Goal: Task Accomplishment & Management: Manage account settings

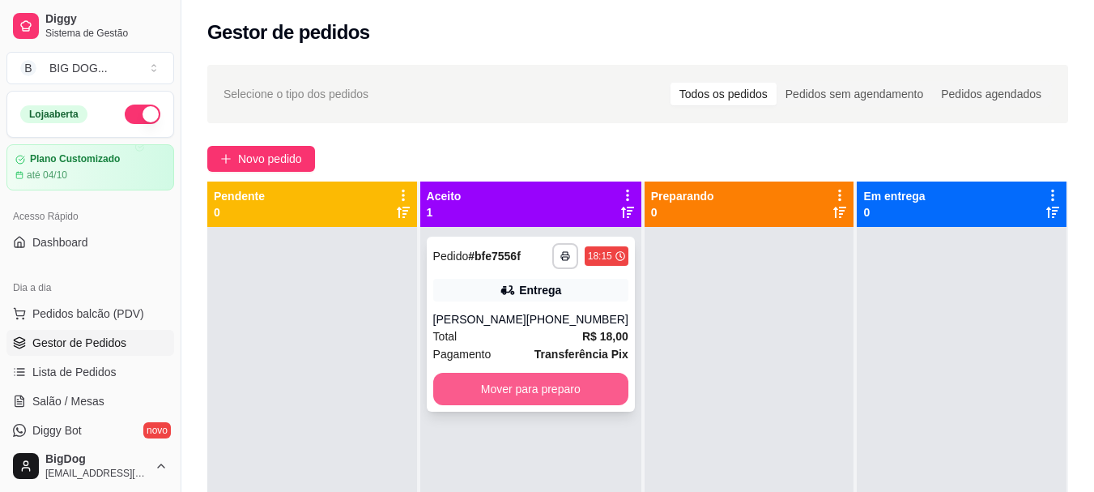
click at [577, 384] on button "Mover para preparo" at bounding box center [530, 388] width 195 height 32
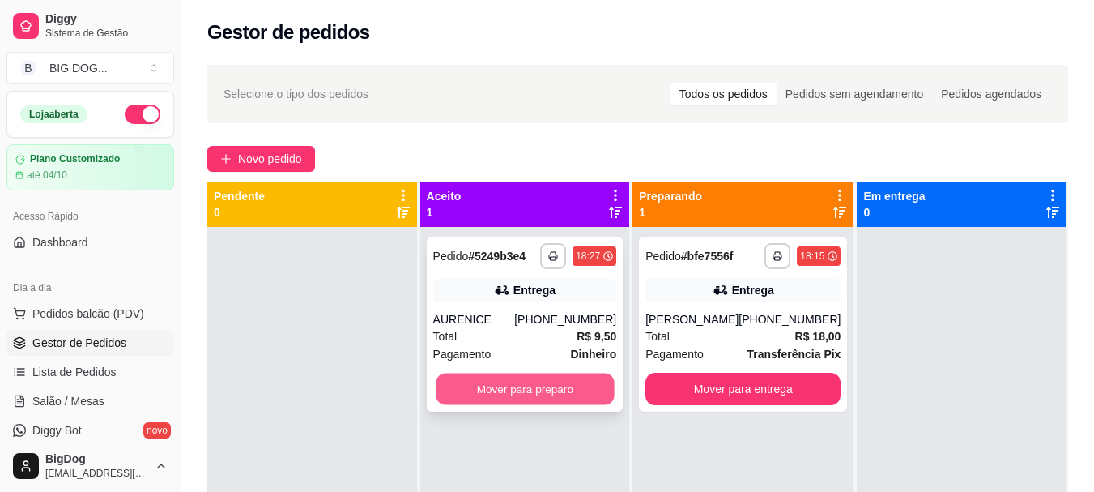
click at [569, 400] on button "Mover para preparo" at bounding box center [525, 389] width 178 height 32
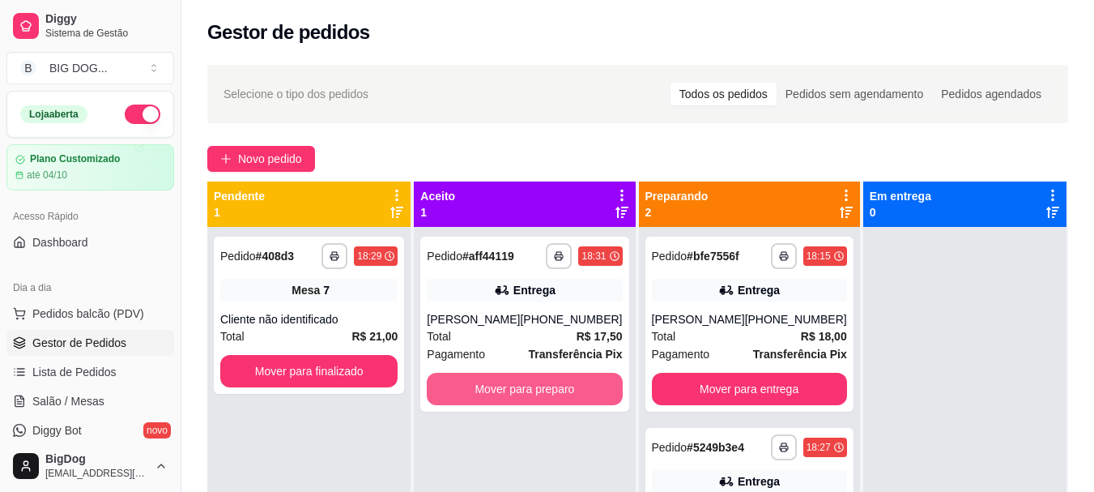
click at [569, 400] on button "Mover para preparo" at bounding box center [524, 388] width 195 height 32
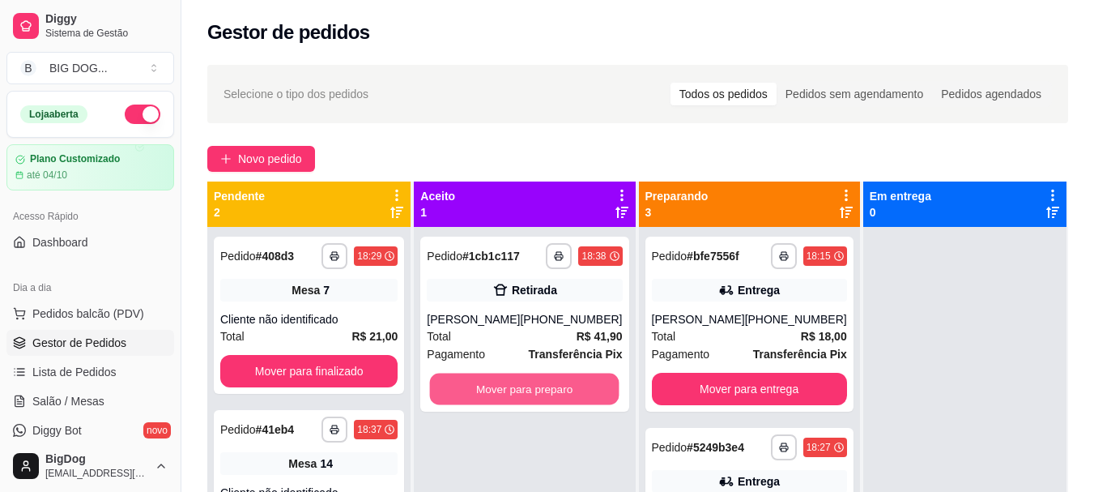
click at [569, 400] on button "Mover para preparo" at bounding box center [524, 389] width 189 height 32
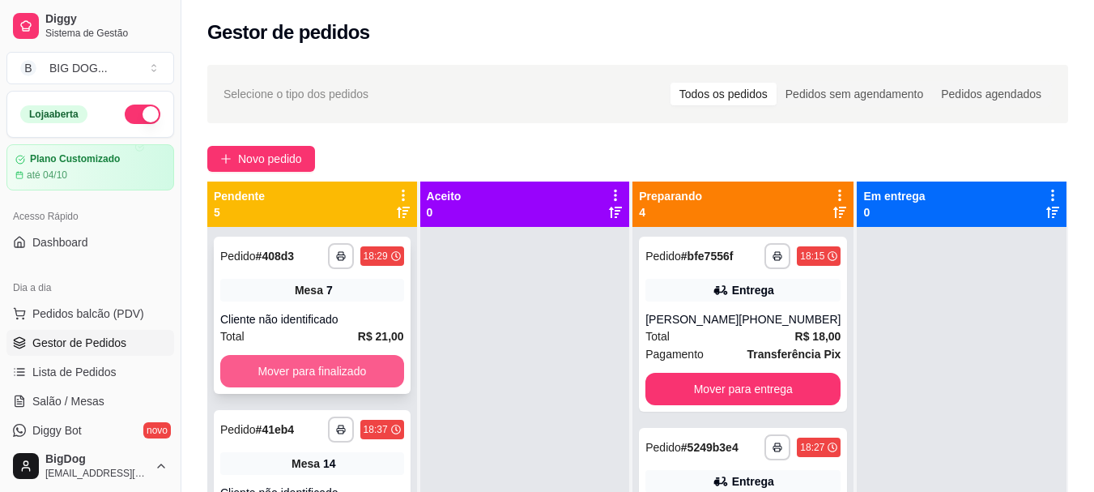
click at [295, 364] on button "Mover para finalizado" at bounding box center [312, 371] width 184 height 32
click at [295, 364] on button "Mover para finalizado" at bounding box center [312, 371] width 178 height 32
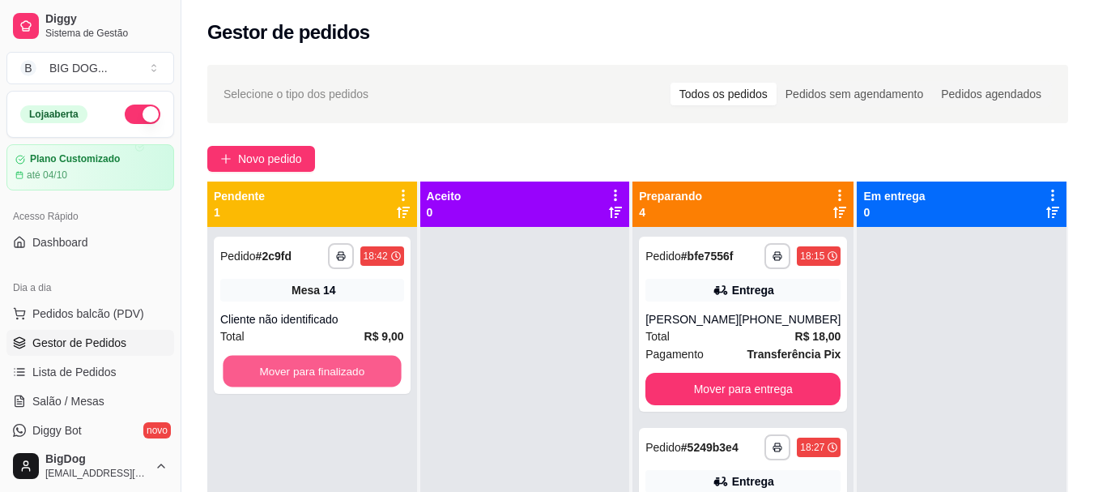
click at [295, 364] on button "Mover para finalizado" at bounding box center [312, 371] width 178 height 32
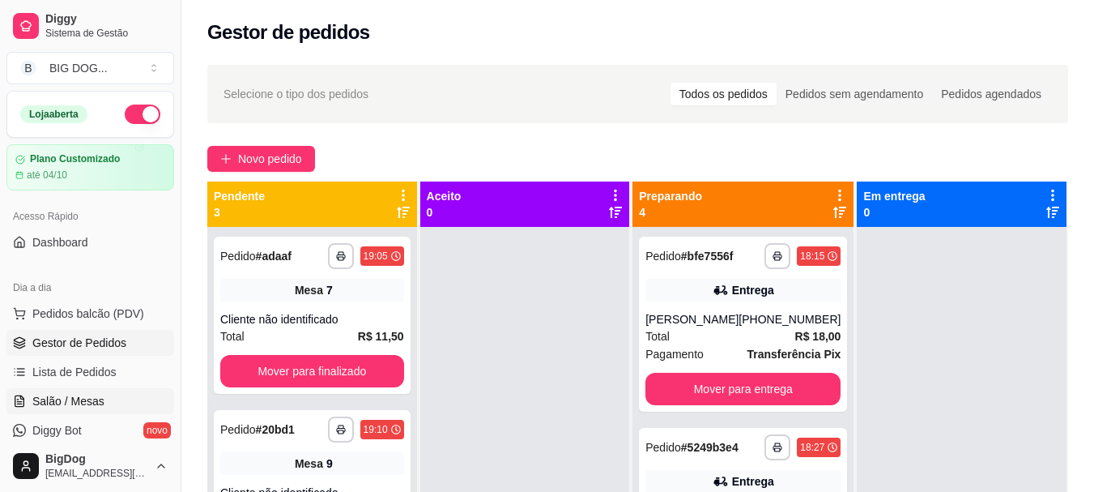
click at [65, 401] on span "Salão / Mesas" at bounding box center [68, 401] width 72 height 16
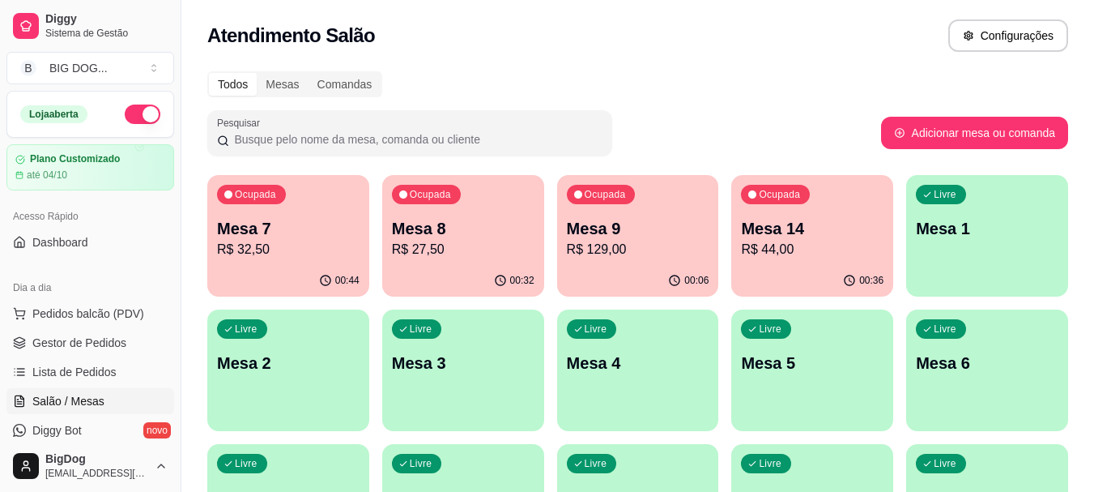
click at [621, 249] on p "R$ 129,00" at bounding box center [638, 249] width 143 height 19
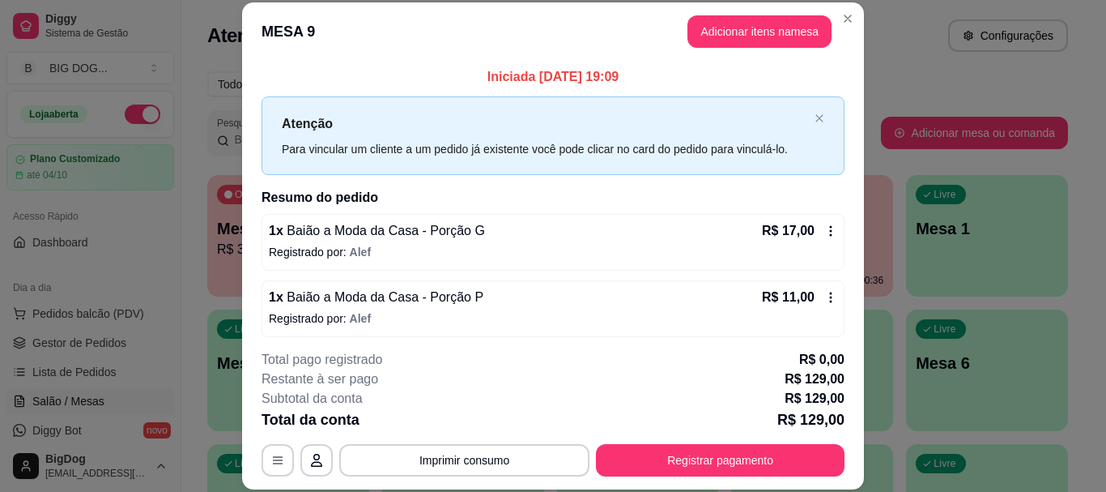
click at [845, 333] on div "Iniciada [DATE] 19:09 Atenção Para vincular um cliente a um pedido já existente…" at bounding box center [553, 199] width 622 height 276
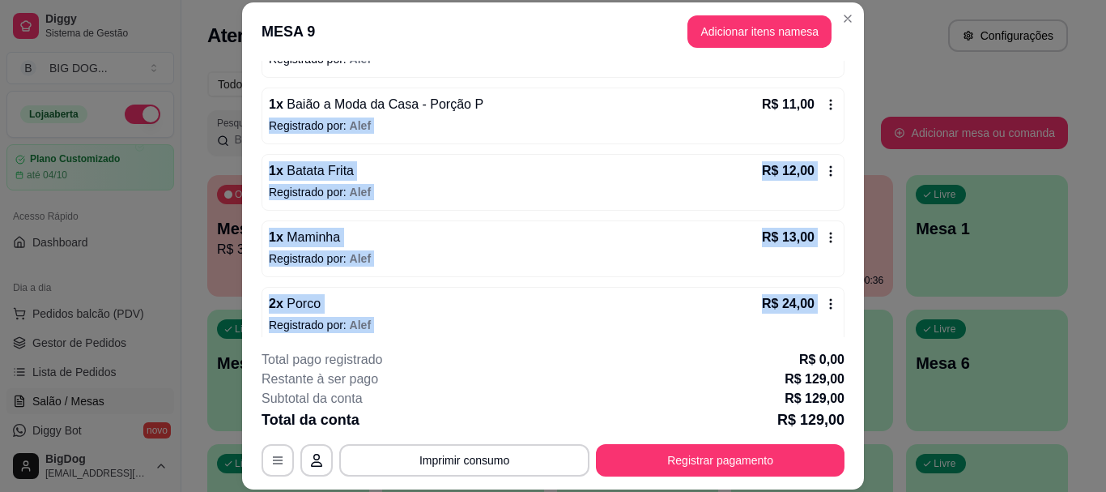
drag, startPoint x: 845, startPoint y: 333, endPoint x: 850, endPoint y: 299, distance: 34.5
click at [850, 299] on div "Iniciada [DATE] 19:09 Atenção Para vincular um cliente a um pedido já existente…" at bounding box center [553, 199] width 622 height 276
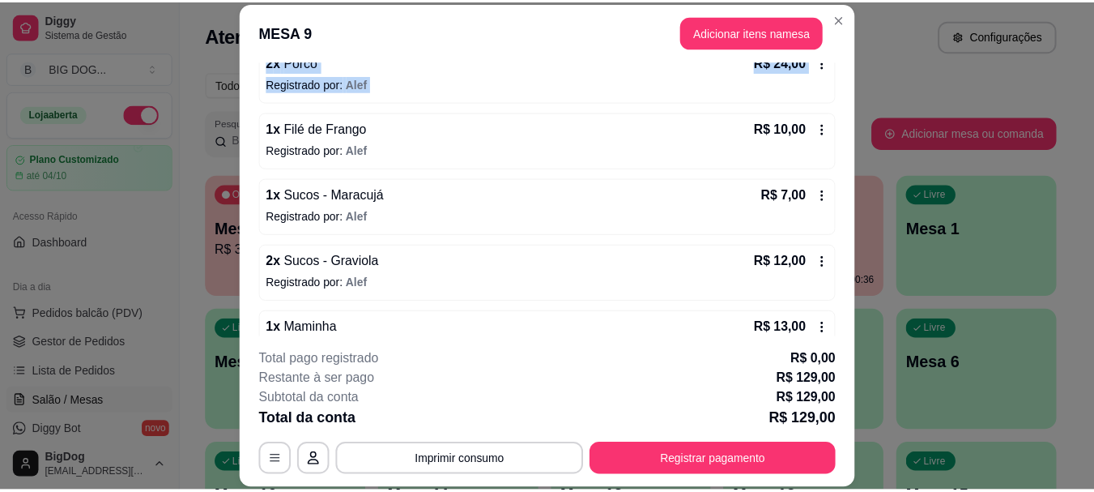
scroll to position [538, 0]
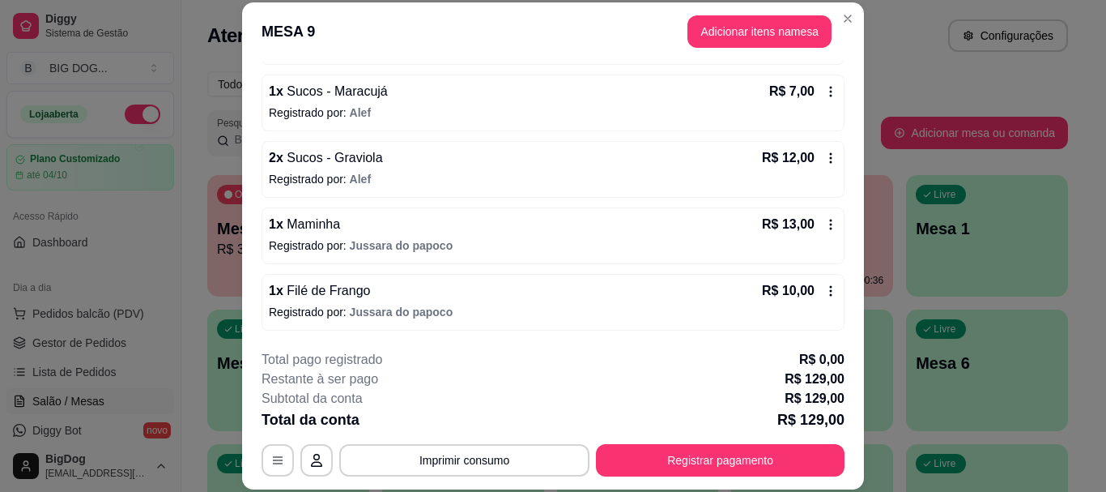
click at [806, 232] on div "R$ 13,00" at bounding box center [799, 224] width 75 height 19
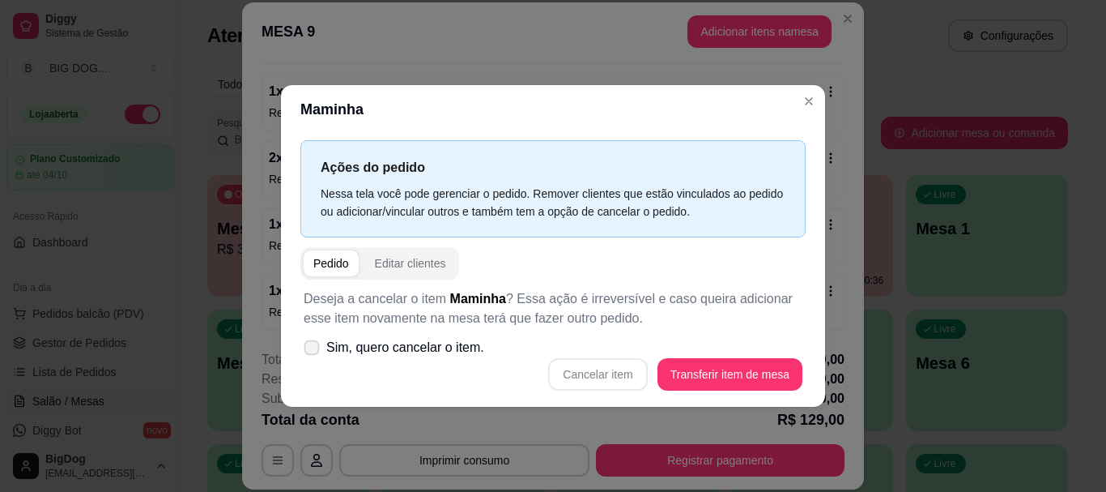
click at [310, 357] on label "Sim, quero cancelar o item." at bounding box center [394, 347] width 194 height 32
click at [310, 357] on input "Sim, quero cancelar o item." at bounding box center [308, 355] width 11 height 11
click at [310, 357] on label "Sim, quero cancelar o item." at bounding box center [394, 347] width 194 height 32
click at [310, 357] on input "Sim, quero cancelar o item." at bounding box center [308, 355] width 11 height 11
click at [634, 372] on div "Cancelar item Transferir item de mesa" at bounding box center [553, 374] width 499 height 32
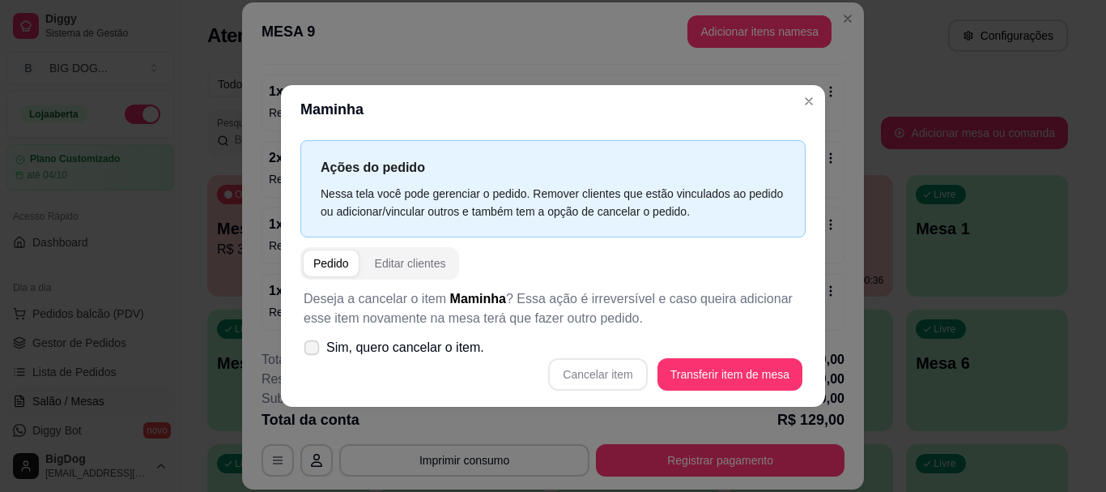
click at [316, 348] on icon at bounding box center [311, 347] width 12 height 9
click at [313, 350] on input "Sim, quero cancelar o item." at bounding box center [308, 355] width 11 height 11
checkbox input "true"
click at [597, 381] on button "Cancelar item" at bounding box center [597, 374] width 99 height 32
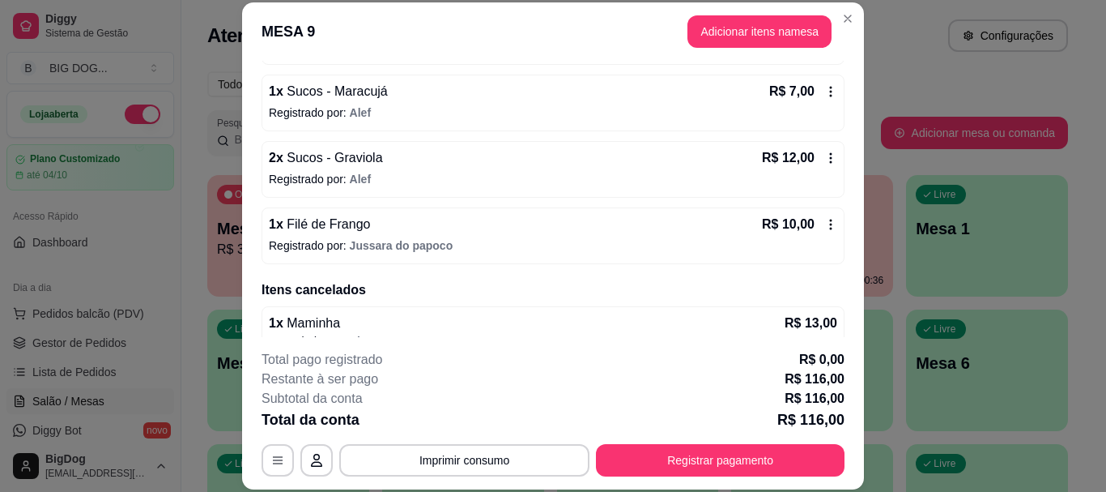
click at [824, 228] on icon at bounding box center [830, 224] width 13 height 13
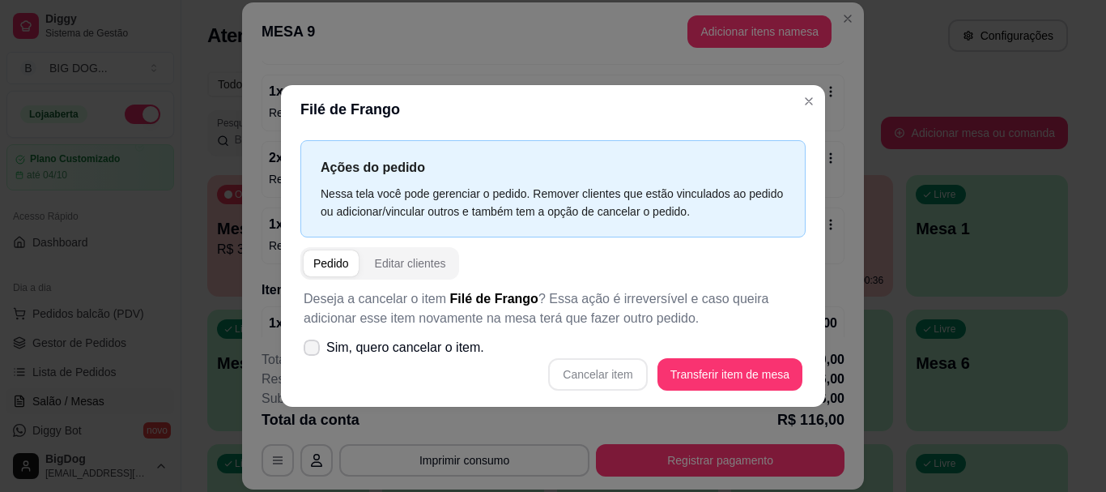
click at [310, 341] on span at bounding box center [312, 347] width 16 height 16
click at [310, 350] on input "Sim, quero cancelar o item." at bounding box center [308, 355] width 11 height 11
checkbox input "true"
click at [614, 385] on button "Cancelar item" at bounding box center [598, 374] width 96 height 32
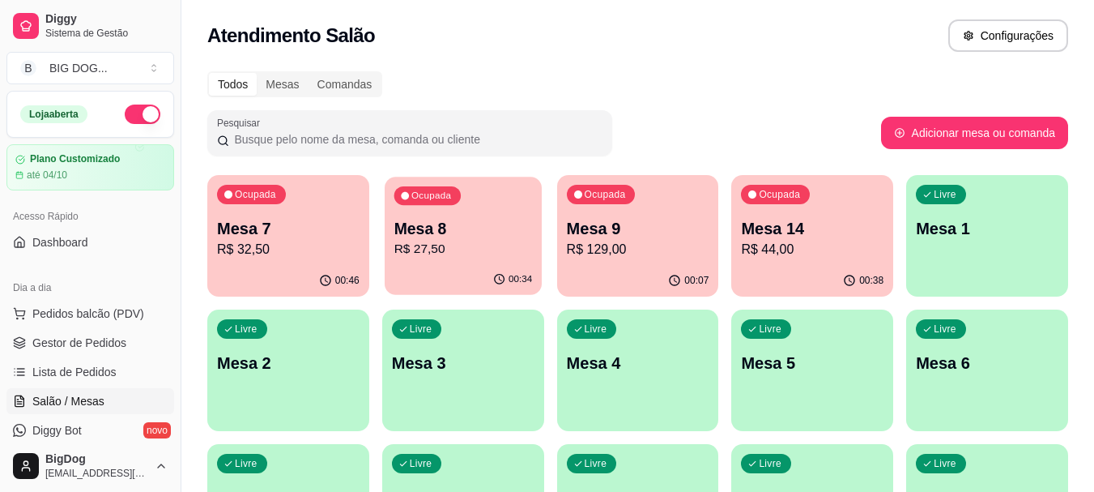
click at [438, 218] on p "Mesa 8" at bounding box center [463, 229] width 138 height 22
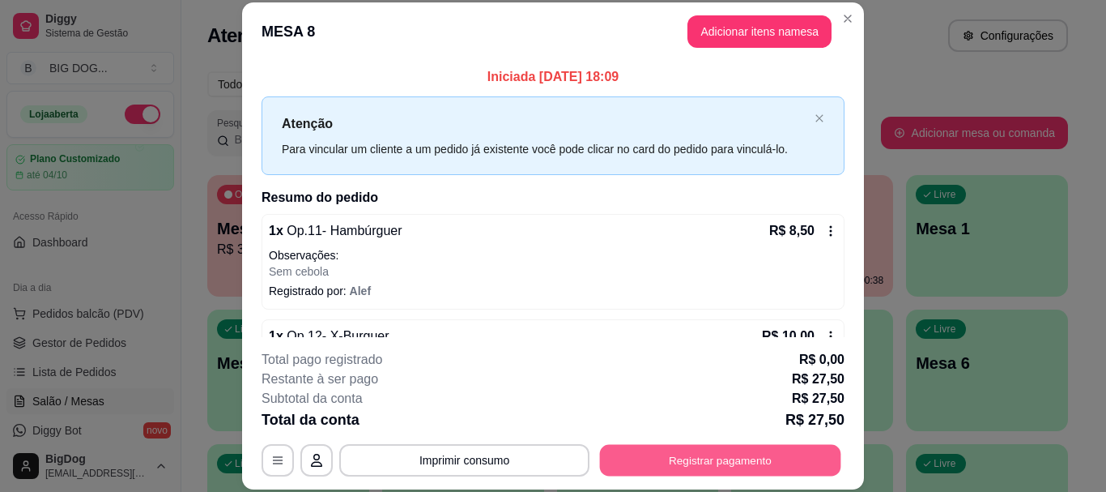
click at [684, 466] on button "Registrar pagamento" at bounding box center [720, 461] width 241 height 32
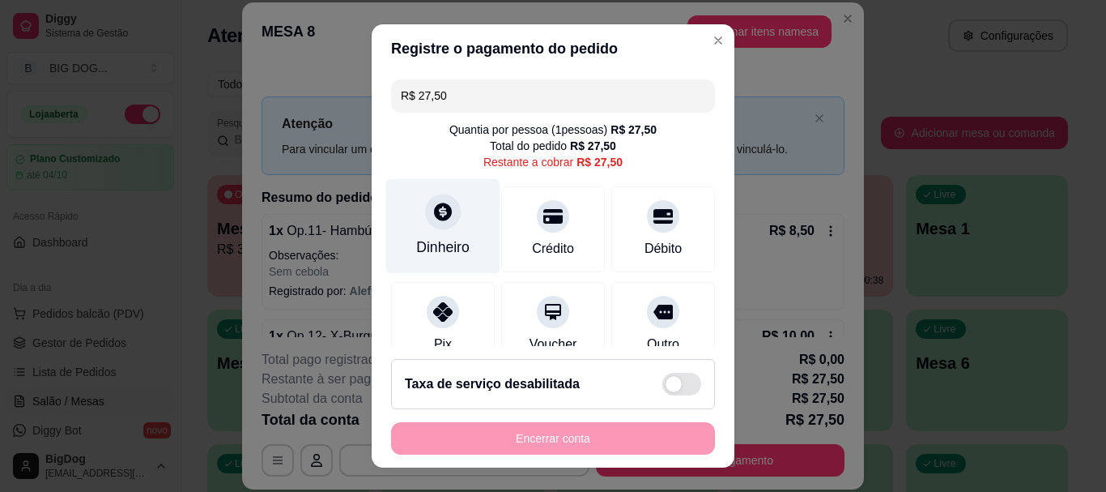
click at [434, 221] on icon at bounding box center [442, 212] width 21 height 21
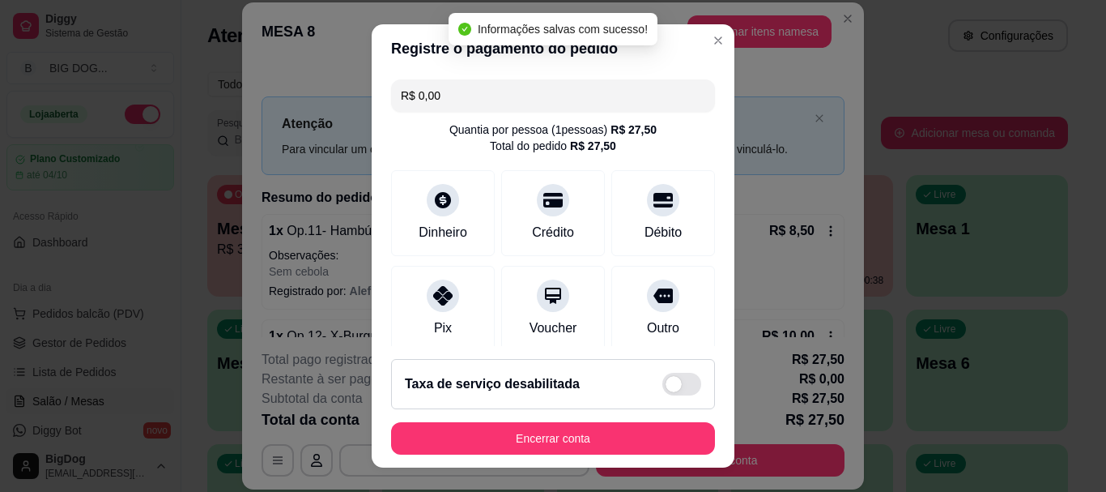
type input "R$ 0,00"
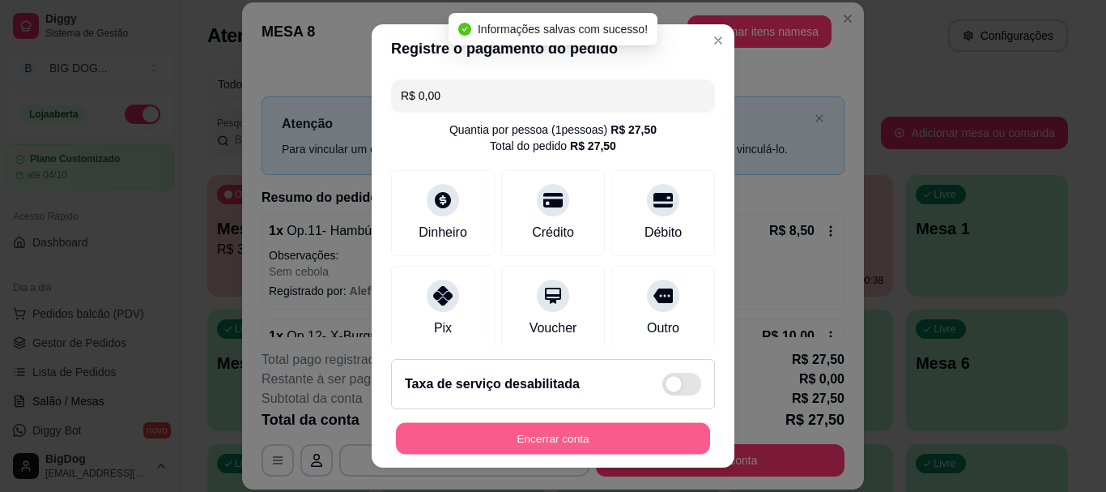
click at [551, 433] on button "Encerrar conta" at bounding box center [553, 438] width 314 height 32
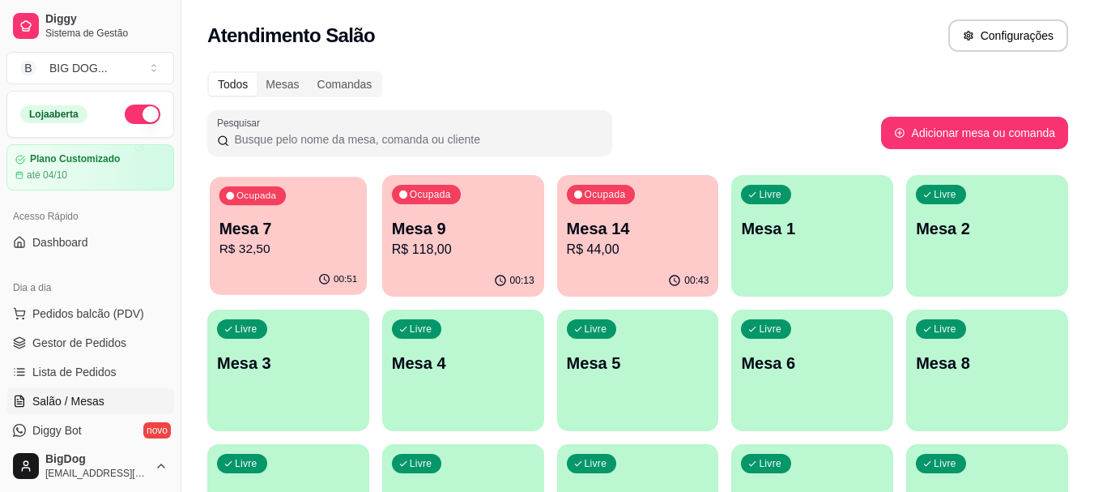
click at [273, 268] on div "00:51" at bounding box center [288, 279] width 157 height 31
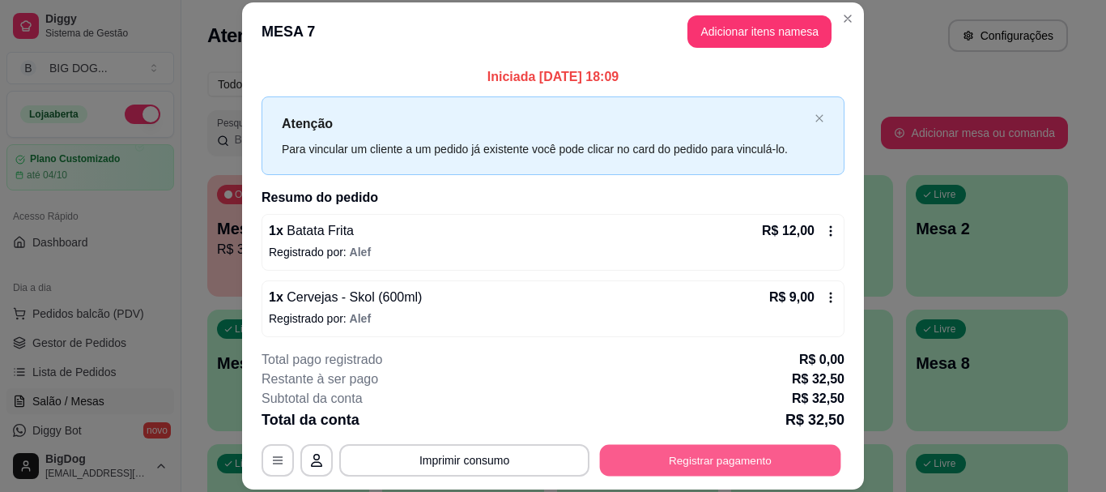
click at [655, 466] on button "Registrar pagamento" at bounding box center [720, 461] width 241 height 32
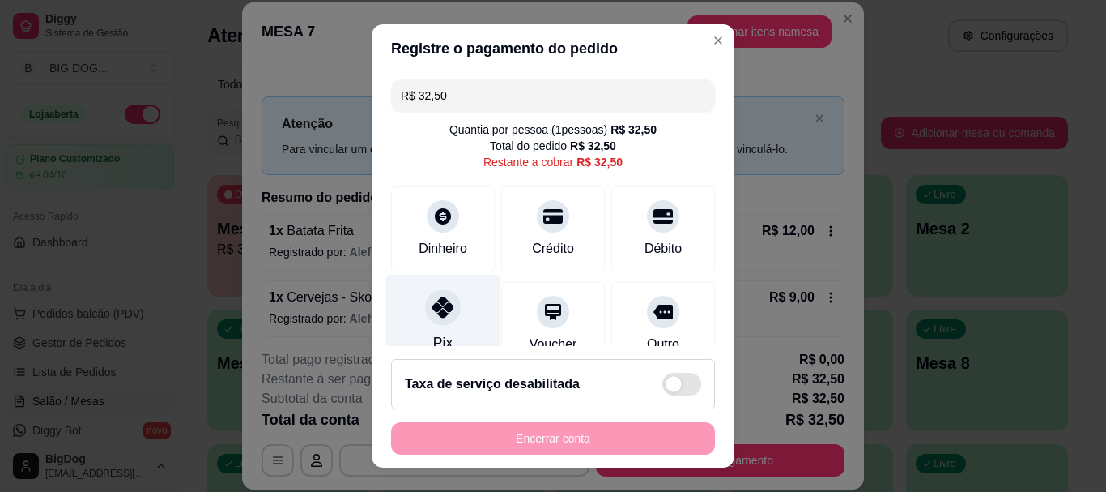
click at [414, 292] on div "Pix" at bounding box center [443, 322] width 114 height 95
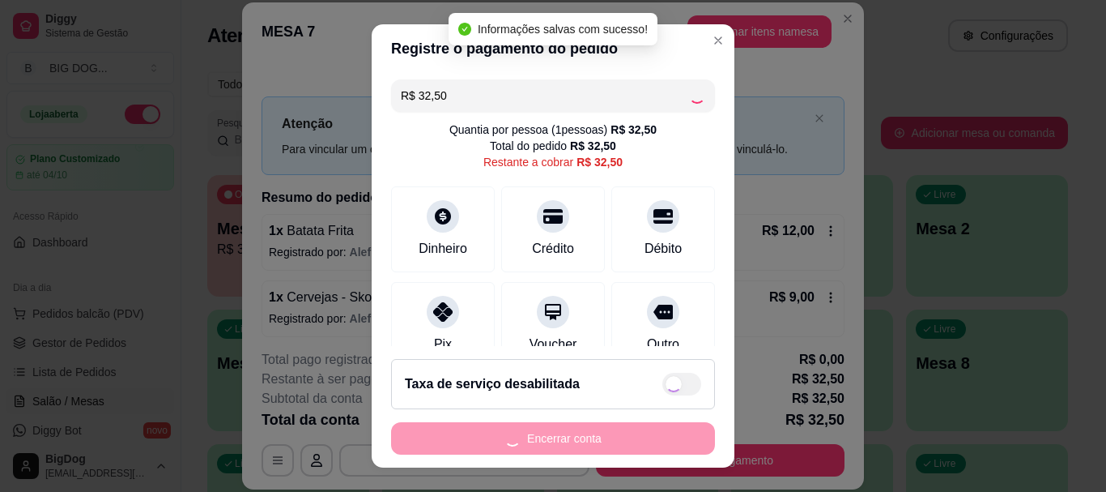
type input "R$ 0,00"
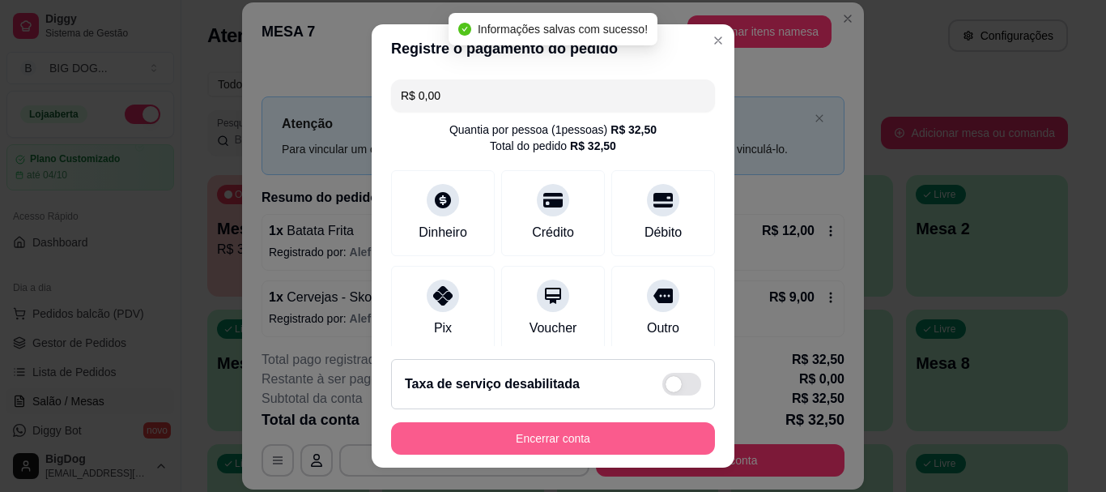
click at [543, 432] on button "Encerrar conta" at bounding box center [553, 438] width 324 height 32
